Goal: Task Accomplishment & Management: Use online tool/utility

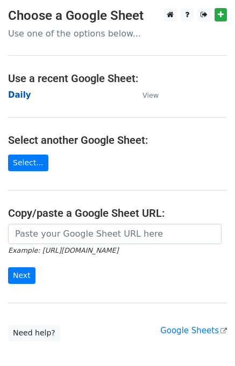
click at [19, 95] on strong "Daily" at bounding box center [19, 95] width 23 height 10
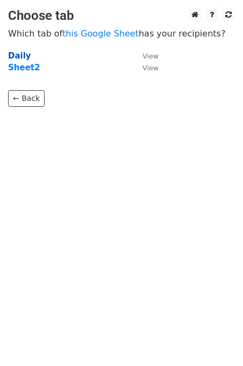
click at [23, 57] on strong "Daily" at bounding box center [19, 56] width 23 height 10
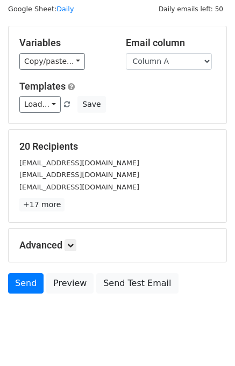
scroll to position [49, 0]
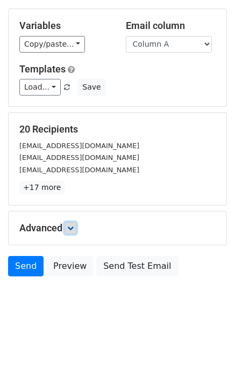
click at [76, 226] on link at bounding box center [70, 228] width 12 height 12
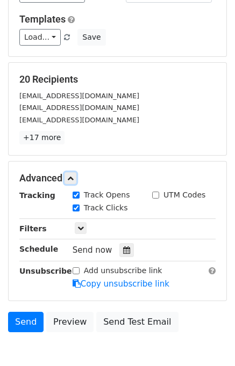
scroll to position [142, 0]
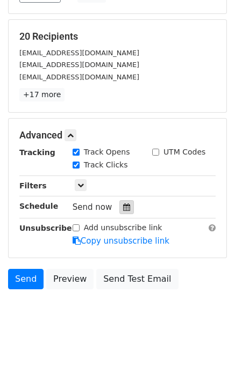
click at [123, 207] on icon at bounding box center [126, 207] width 7 height 8
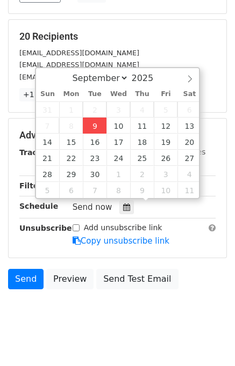
type input "2025-09-09 12:31"
type input "31"
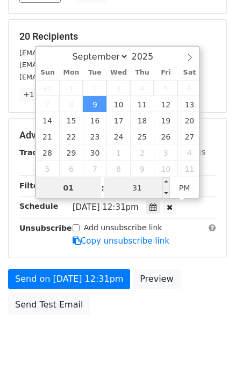
type input "01"
type input "2025-09-09 13:31"
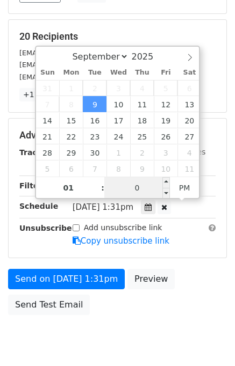
type input "00"
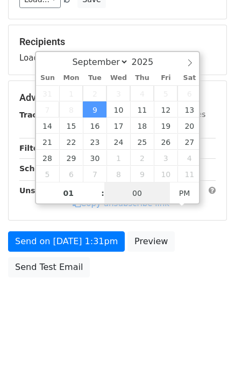
drag, startPoint x: 156, startPoint y: 182, endPoint x: 180, endPoint y: 239, distance: 62.1
click at [163, 204] on body "New Campaign Daily emails left: 50 Google Sheet: Daily Variables Copy/paste... …" at bounding box center [117, 98] width 235 height 455
type input "2025-09-09 13:00"
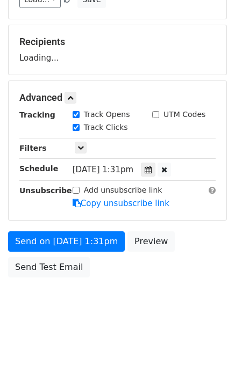
click at [192, 301] on body "New Campaign Daily emails left: 50 Google Sheet: Daily Variables Copy/paste... …" at bounding box center [117, 98] width 235 height 455
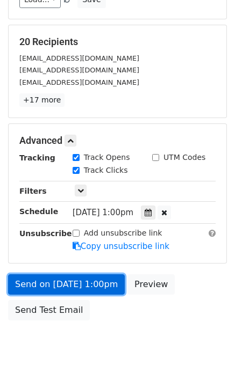
click at [63, 278] on link "Send on Sep 9 at 1:00pm" at bounding box center [66, 284] width 116 height 20
click at [62, 277] on link "Send on Sep 9 at 1:00pm" at bounding box center [66, 284] width 116 height 20
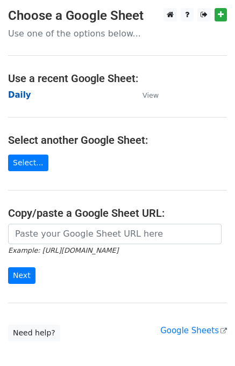
click at [14, 97] on strong "Daily" at bounding box center [19, 95] width 23 height 10
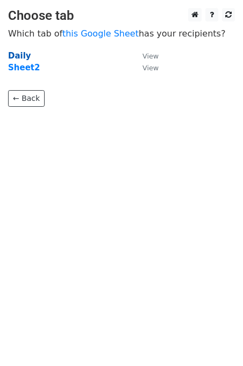
click at [17, 53] on strong "Daily" at bounding box center [19, 56] width 23 height 10
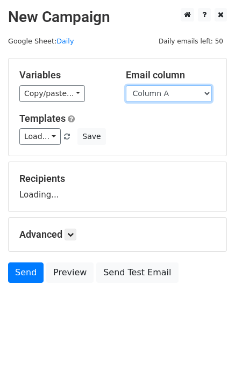
click at [171, 96] on select "Column A Column B Column C Column D Column E" at bounding box center [169, 93] width 86 height 17
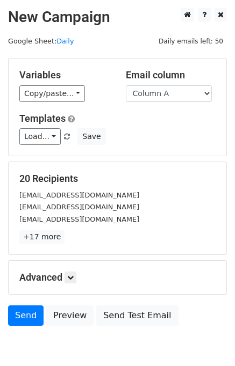
click at [172, 125] on div "Templates Load... No templates saved Save" at bounding box center [117, 129] width 212 height 33
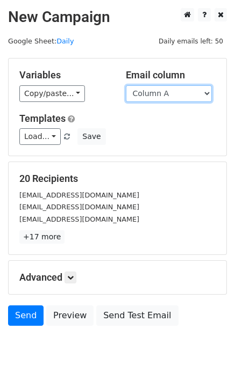
click at [165, 97] on select "Column A Column B Column C Column D Column E" at bounding box center [169, 93] width 86 height 17
select select "Column B"
click at [126, 85] on select "Column A Column B Column C Column D Column E" at bounding box center [169, 93] width 86 height 17
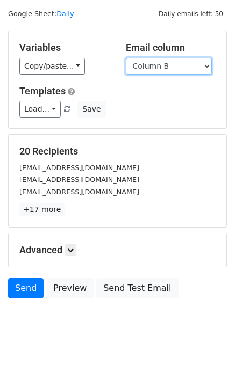
scroll to position [49, 0]
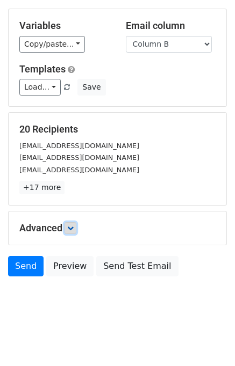
click at [76, 225] on link at bounding box center [70, 228] width 12 height 12
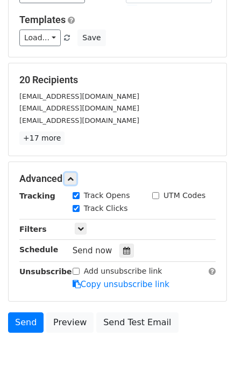
scroll to position [144, 0]
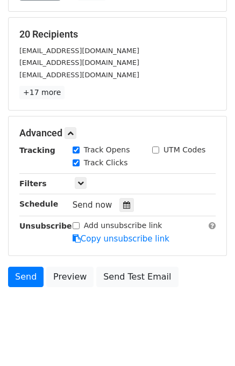
click at [124, 198] on div "Send now" at bounding box center [135, 205] width 126 height 14
click at [123, 201] on icon at bounding box center [126, 205] width 7 height 8
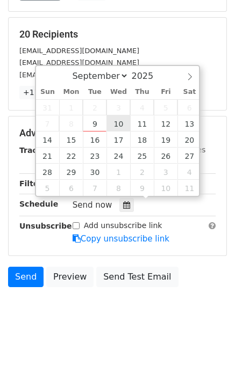
type input "2025-09-10 12:00"
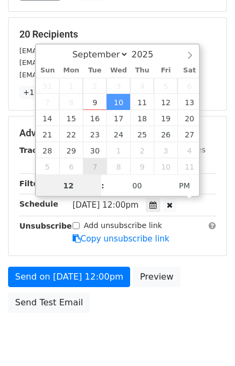
scroll to position [137, 0]
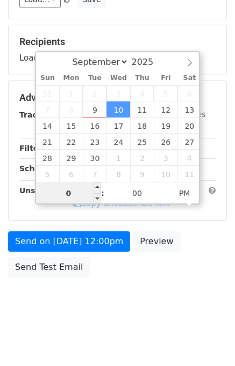
type input "02"
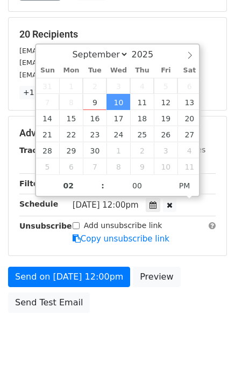
type input "2025-09-10 14:00"
click at [192, 298] on div "Send on Sep 10 at 12:00pm Preview Send Test Email" at bounding box center [117, 293] width 235 height 52
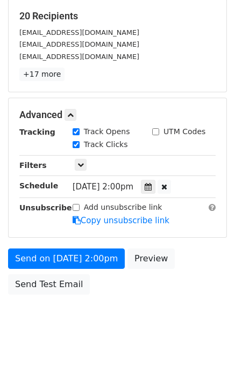
scroll to position [180, 0]
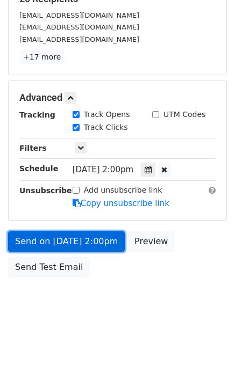
click at [82, 241] on link "Send on Sep 10 at 2:00pm" at bounding box center [66, 241] width 116 height 20
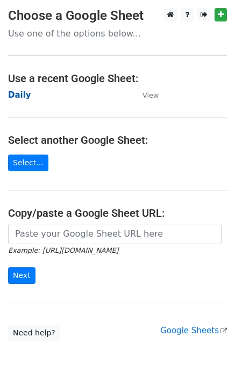
click at [23, 94] on strong "Daily" at bounding box center [19, 95] width 23 height 10
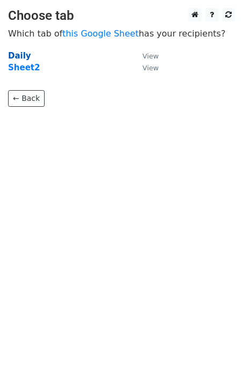
click at [13, 57] on strong "Daily" at bounding box center [19, 56] width 23 height 10
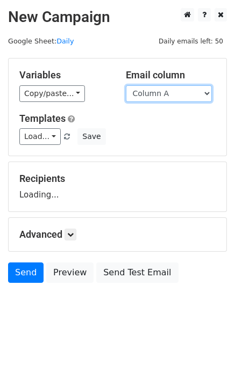
click at [181, 93] on select "Column A Column B Column C Column D Column E" at bounding box center [169, 93] width 86 height 17
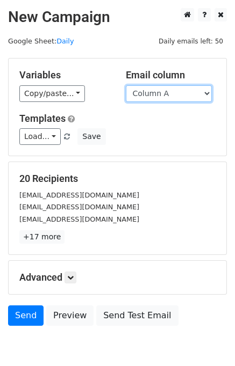
click at [173, 97] on select "Column A Column B Column C Column D Column E" at bounding box center [169, 93] width 86 height 17
select select "Column C"
click at [126, 85] on select "Column A Column B Column C Column D Column E" at bounding box center [169, 93] width 86 height 17
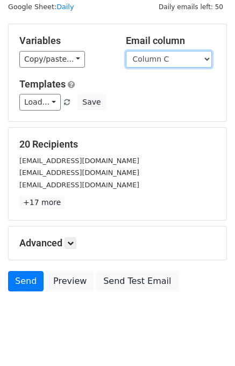
scroll to position [49, 0]
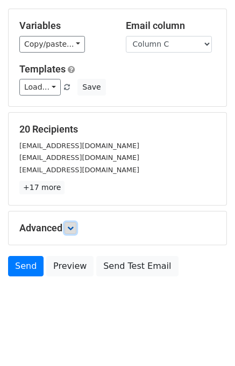
click at [70, 232] on link at bounding box center [70, 228] width 12 height 12
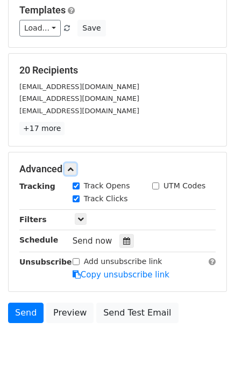
scroll to position [155, 0]
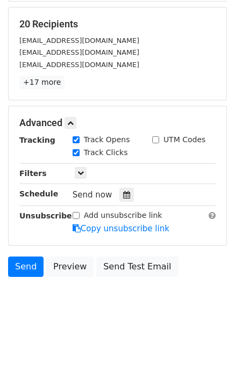
click at [125, 184] on div "Tracking Track Opens UTM Codes Track Clicks Filters Only include spreadsheet ro…" at bounding box center [117, 184] width 196 height 100
click at [123, 191] on icon at bounding box center [126, 195] width 7 height 8
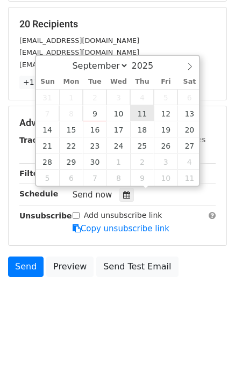
type input "2025-09-11 12:00"
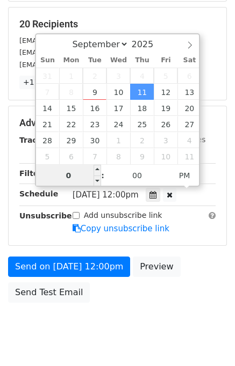
type input "03"
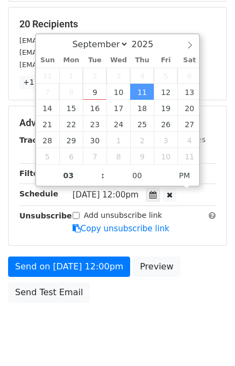
type input "2025-09-11 15:00"
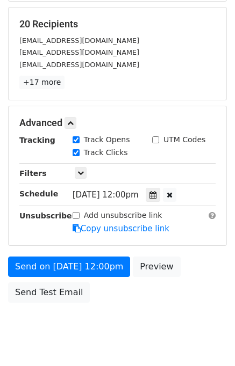
click at [206, 284] on div "Send on Sep 11 at 12:00pm Preview Send Test Email" at bounding box center [117, 283] width 235 height 52
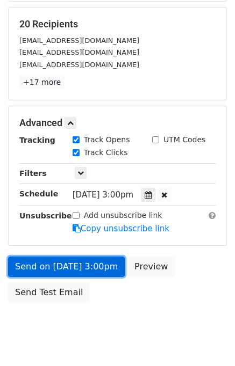
click at [60, 267] on link "Send on Sep 11 at 3:00pm" at bounding box center [66, 267] width 116 height 20
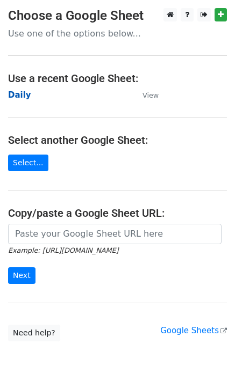
click at [19, 96] on strong "Daily" at bounding box center [19, 95] width 23 height 10
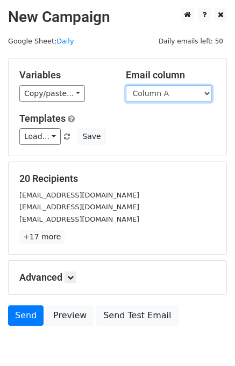
click at [171, 97] on select "Column A Column B Column C Column D Column E" at bounding box center [169, 93] width 86 height 17
select select "Column D"
click at [126, 85] on select "Column A Column B Column C Column D Column E" at bounding box center [169, 93] width 86 height 17
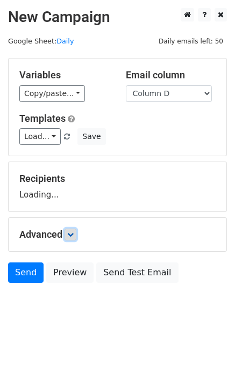
click at [72, 237] on link at bounding box center [70, 235] width 12 height 12
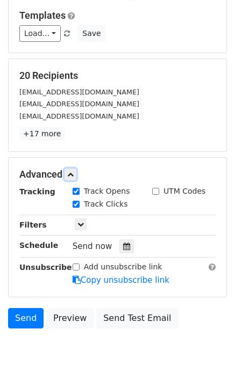
scroll to position [154, 0]
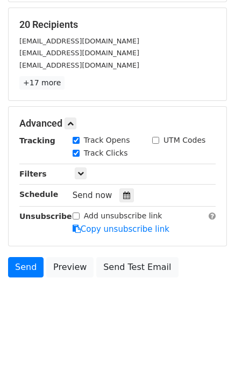
click at [121, 185] on div "Tracking Track Opens UTM Codes Track Clicks Filters Only include spreadsheet ro…" at bounding box center [117, 185] width 196 height 100
click at [123, 192] on icon at bounding box center [126, 196] width 7 height 8
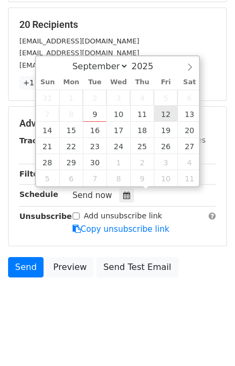
type input "2025-09-12 12:00"
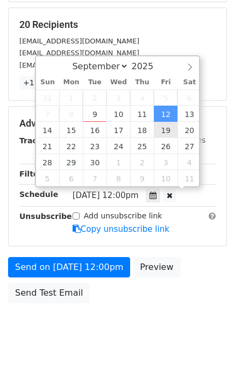
scroll to position [0, 0]
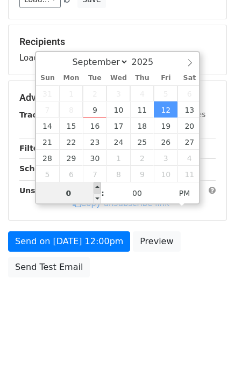
type input "04"
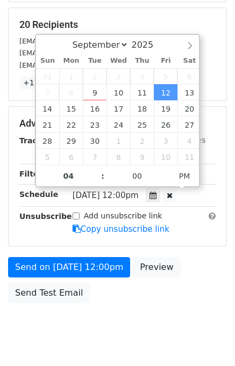
type input "2025-09-12 16:00"
click at [193, 260] on div "Send on Sep 12 at 12:00pm Preview Send Test Email" at bounding box center [117, 283] width 235 height 52
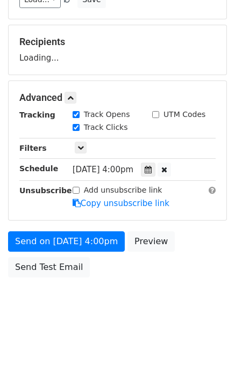
scroll to position [154, 0]
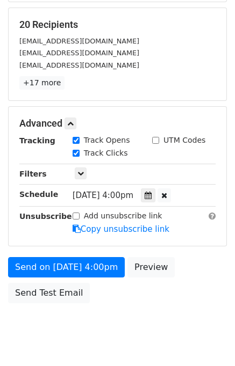
click at [64, 277] on div "Send on Sep 12 at 4:00pm Preview Send Test Email" at bounding box center [117, 283] width 235 height 52
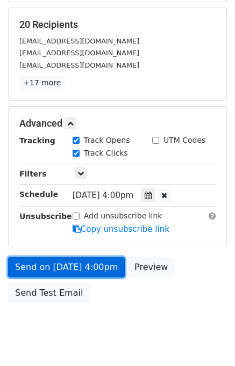
click at [63, 265] on link "Send on Sep 12 at 4:00pm" at bounding box center [66, 267] width 116 height 20
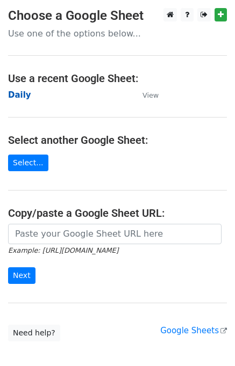
click at [21, 96] on strong "Daily" at bounding box center [19, 95] width 23 height 10
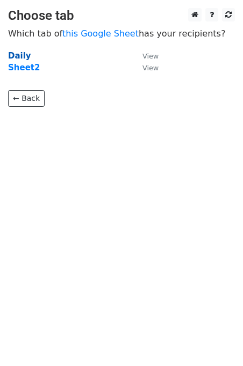
click at [21, 51] on strong "Daily" at bounding box center [19, 56] width 23 height 10
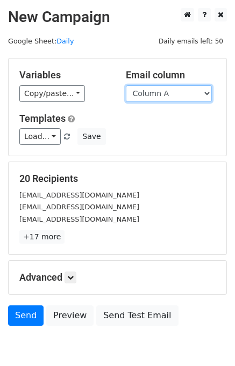
click at [174, 95] on select "Column A Column B Column C Column D Column E" at bounding box center [169, 93] width 86 height 17
select select "Column E"
click at [126, 85] on select "Column A Column B Column C Column D Column E" at bounding box center [169, 93] width 86 height 17
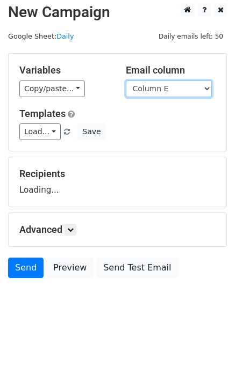
scroll to position [6, 0]
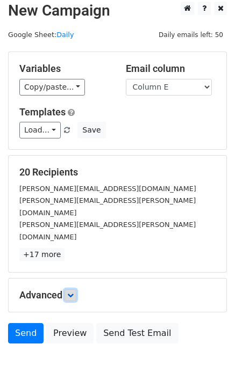
click at [75, 289] on link at bounding box center [70, 295] width 12 height 12
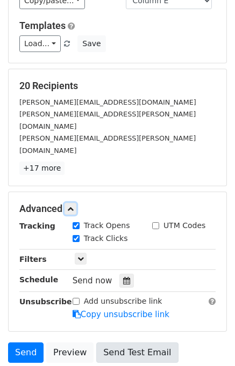
scroll to position [155, 0]
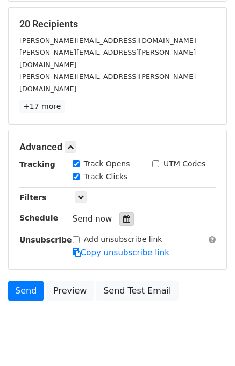
click at [123, 215] on icon at bounding box center [126, 219] width 7 height 8
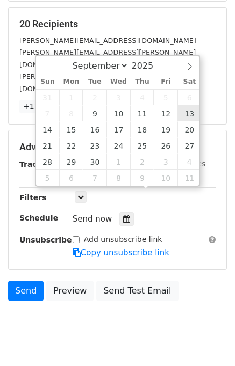
type input "[DATE] 12:00"
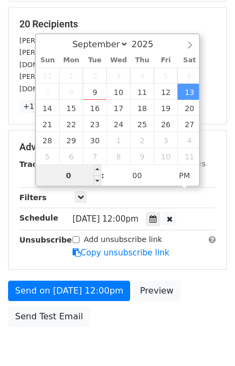
type input "05"
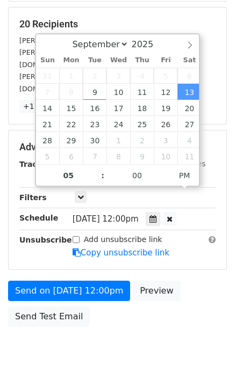
type input "[DATE] 17:00"
click at [210, 289] on div "Send on [DATE] 12:00pm Preview Send Test Email" at bounding box center [117, 307] width 235 height 52
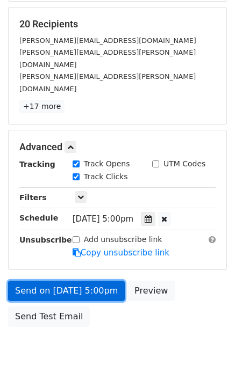
click at [52, 281] on link "Send on [DATE] 5:00pm" at bounding box center [66, 291] width 116 height 20
